Goal: Browse casually: Explore the website without a specific task or goal

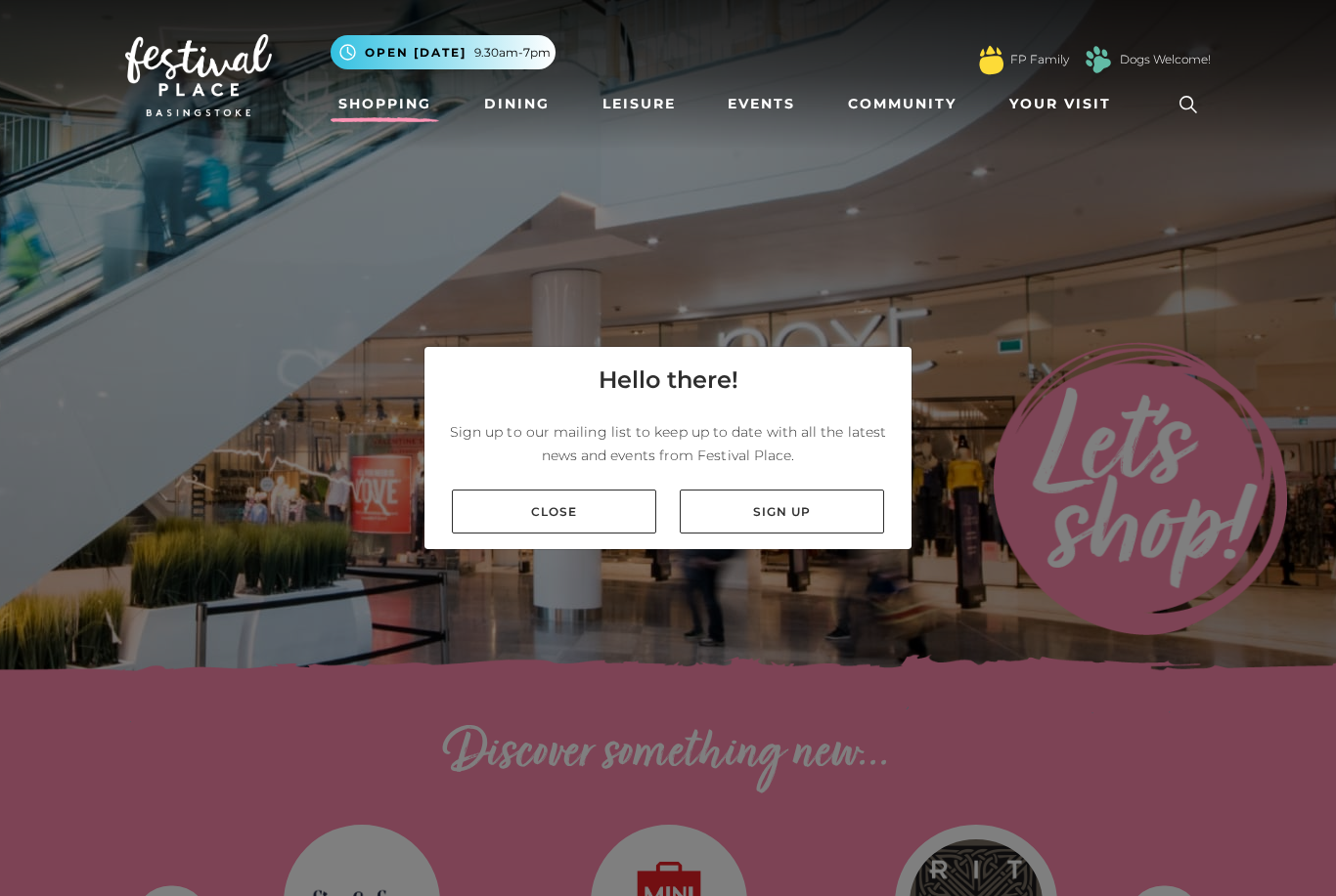
click at [588, 533] on link "Close" at bounding box center [554, 511] width 205 height 44
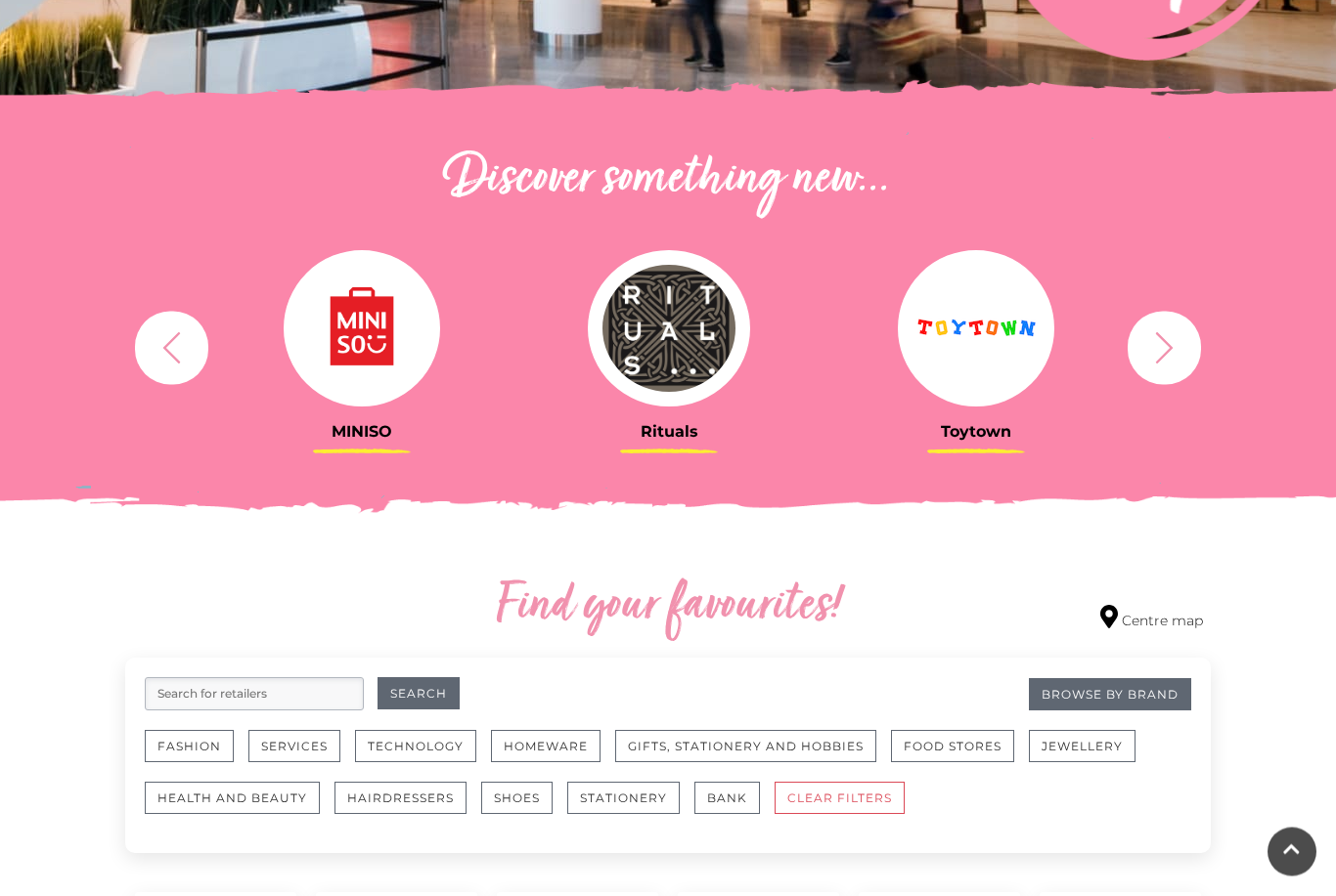
scroll to position [574, 0]
click at [1165, 353] on icon "button" at bounding box center [1165, 347] width 18 height 31
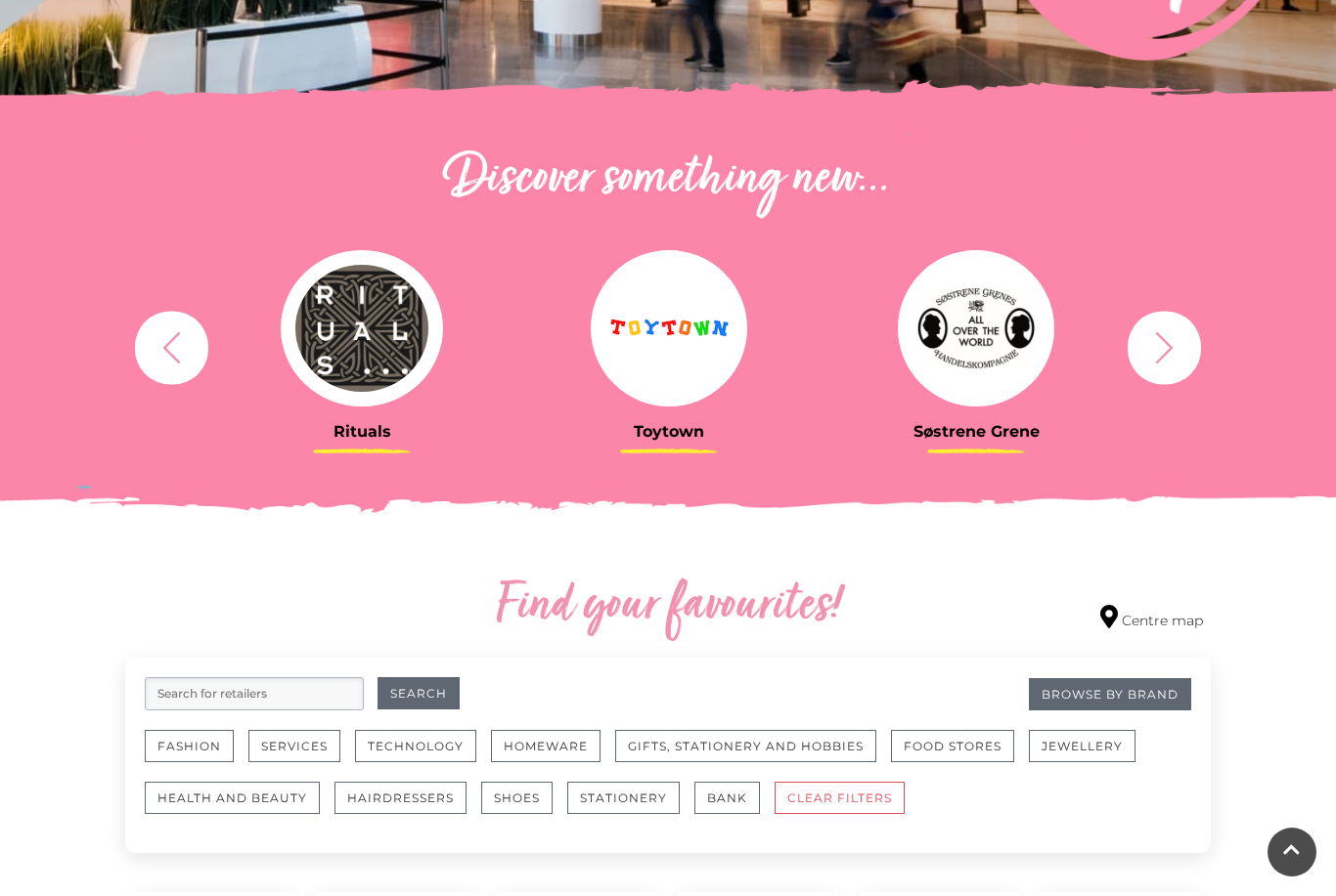
click at [1144, 363] on button "button" at bounding box center [1163, 347] width 73 height 73
click at [1157, 363] on icon "button" at bounding box center [1165, 347] width 18 height 31
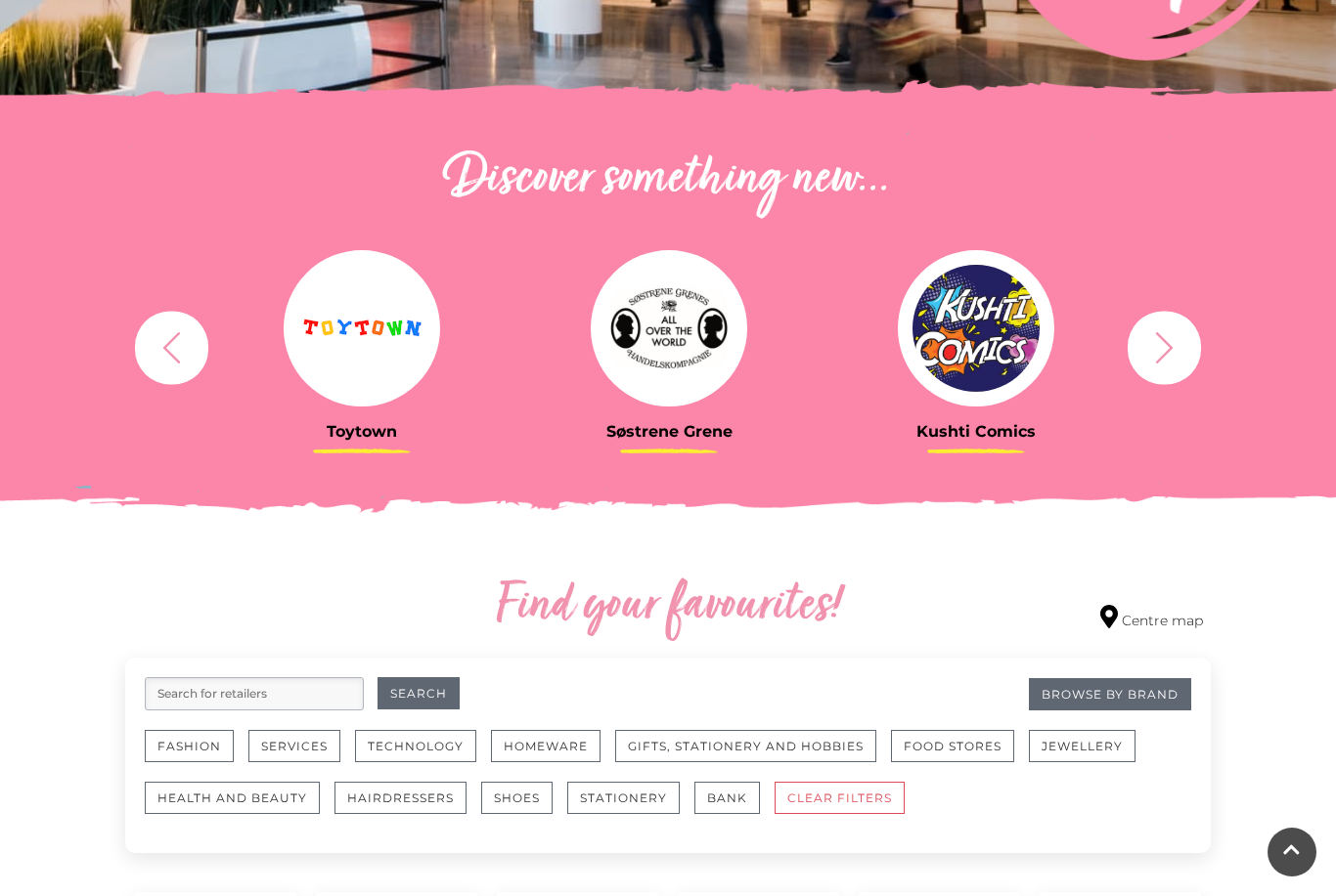
click at [1155, 355] on icon "button" at bounding box center [1164, 348] width 36 height 36
click at [1153, 358] on icon "button" at bounding box center [1164, 348] width 36 height 36
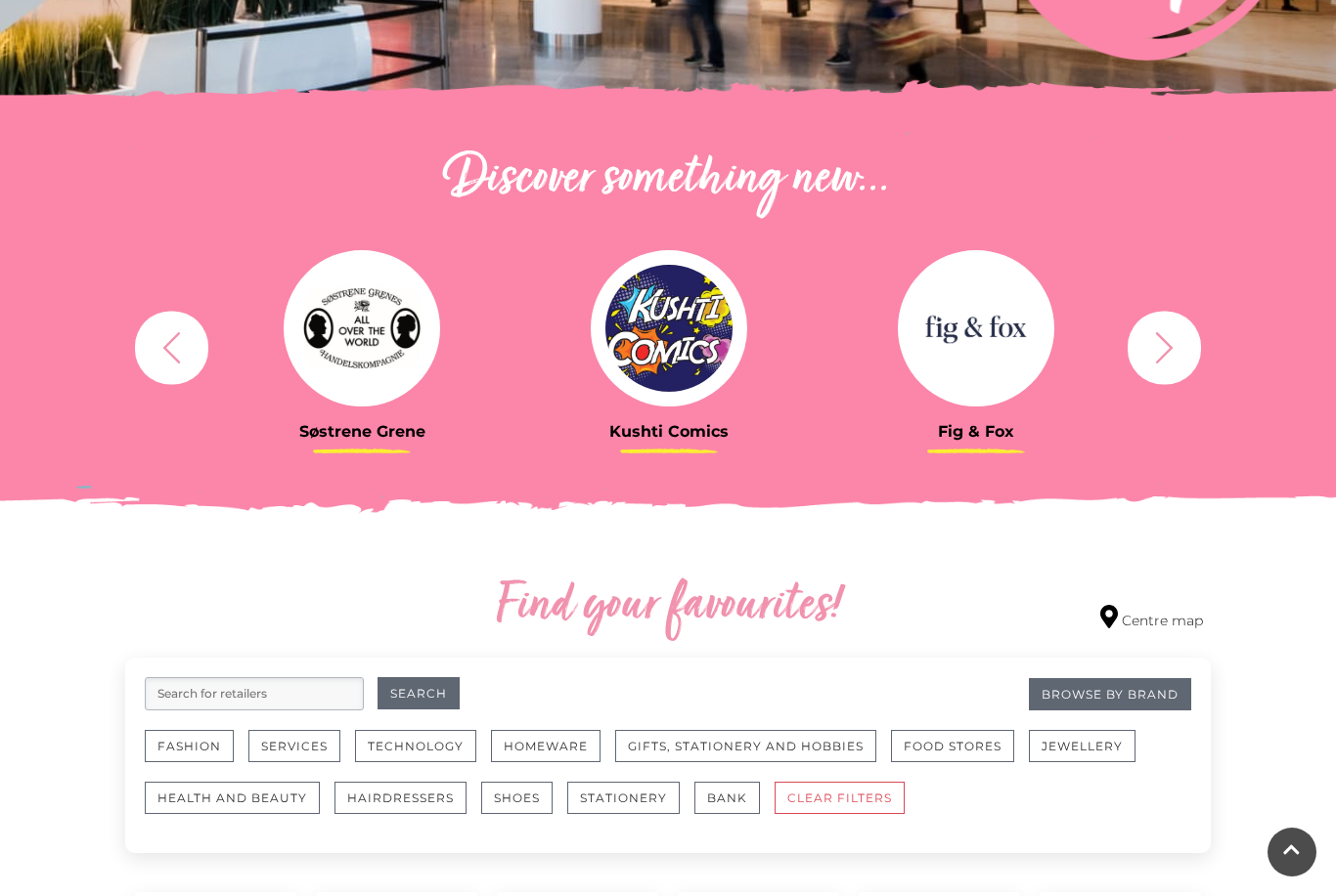
click at [1155, 348] on icon "button" at bounding box center [1164, 348] width 36 height 36
click at [1157, 355] on icon "button" at bounding box center [1164, 348] width 36 height 36
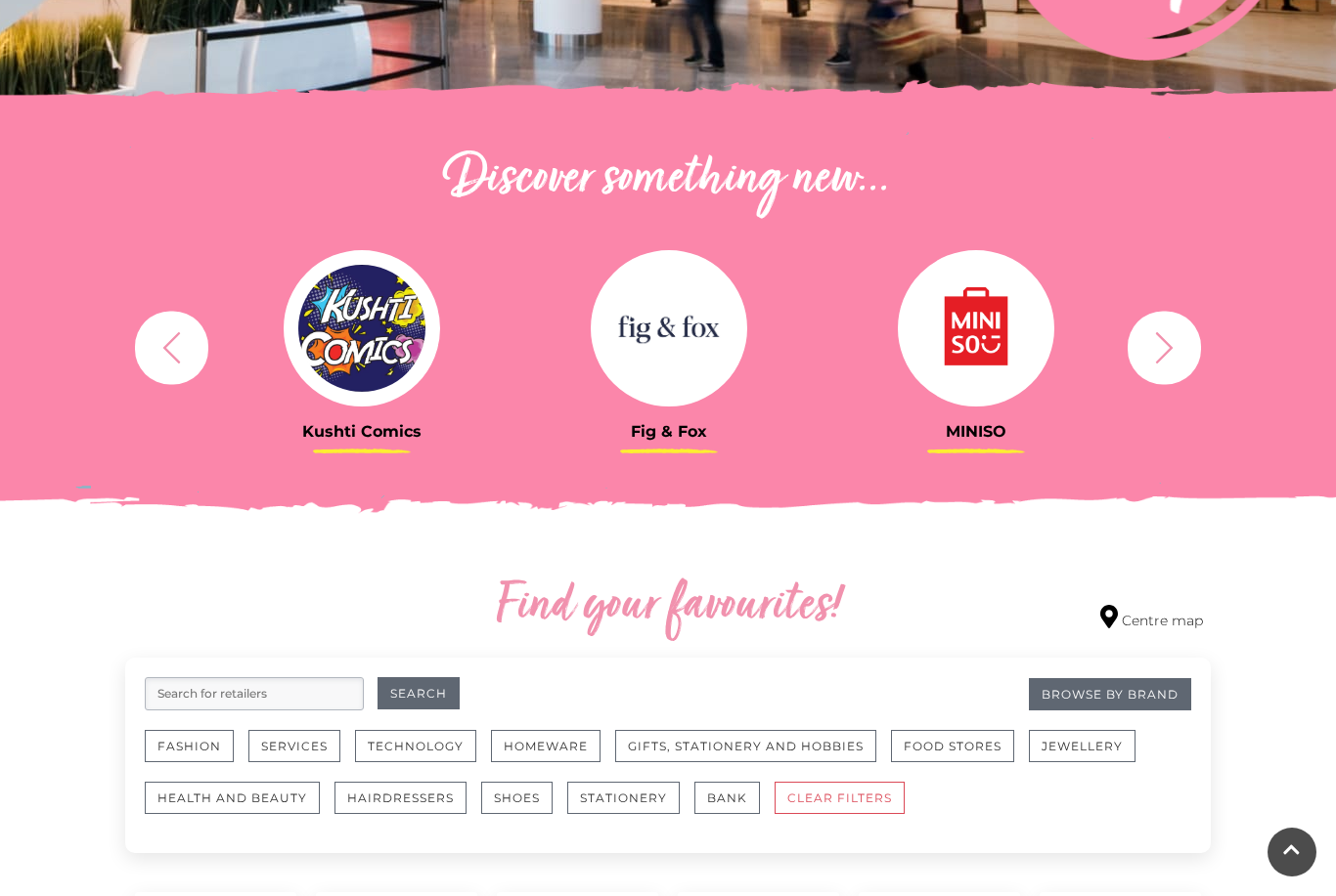
click at [1155, 356] on icon "button" at bounding box center [1164, 348] width 36 height 36
click at [1162, 351] on icon "button" at bounding box center [1164, 348] width 36 height 36
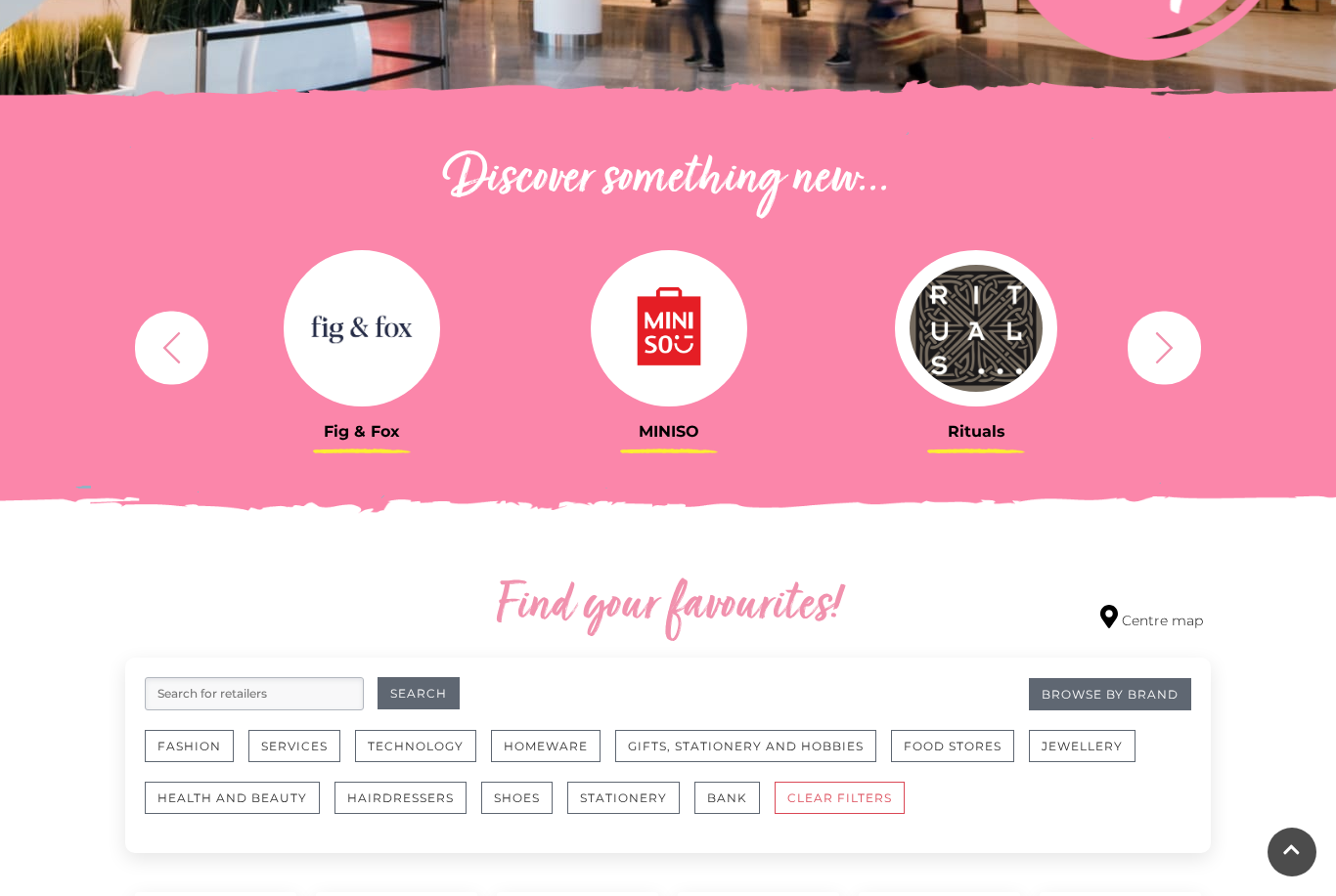
click at [1164, 350] on icon "button" at bounding box center [1164, 348] width 36 height 36
click at [1171, 354] on icon "button" at bounding box center [1164, 348] width 36 height 36
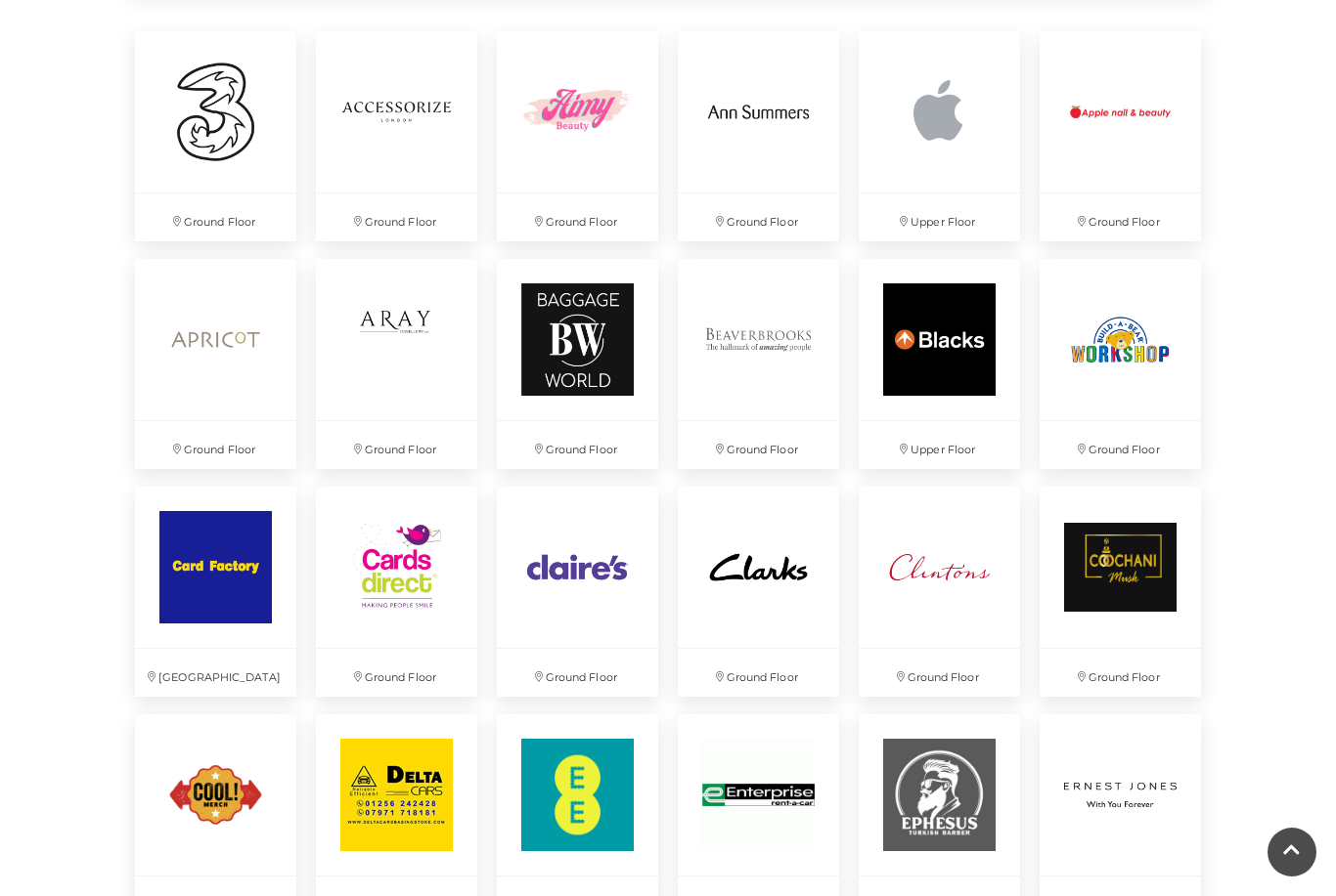
scroll to position [1377, 0]
